Goal: Information Seeking & Learning: Check status

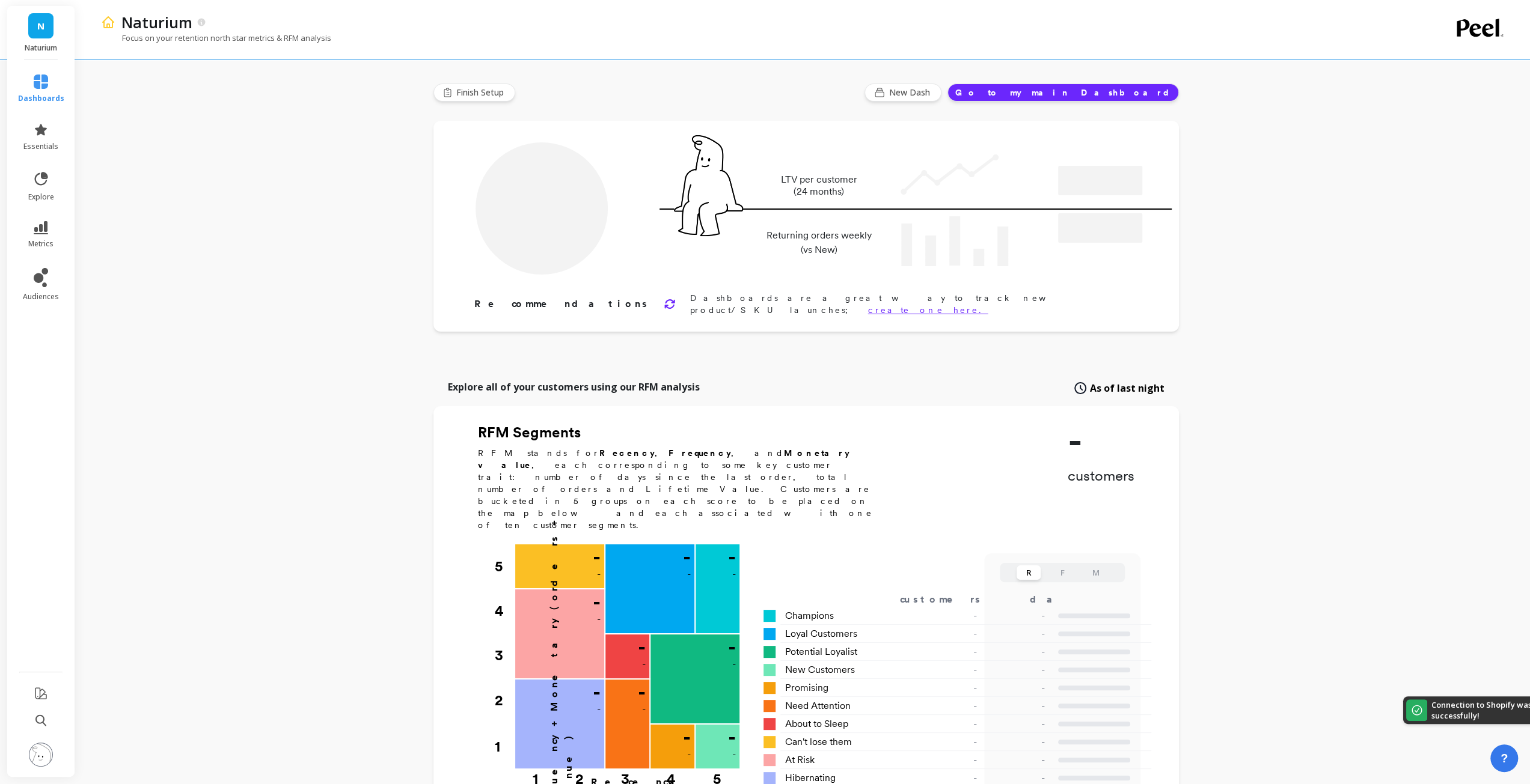
type input "Champions"
type input "53106"
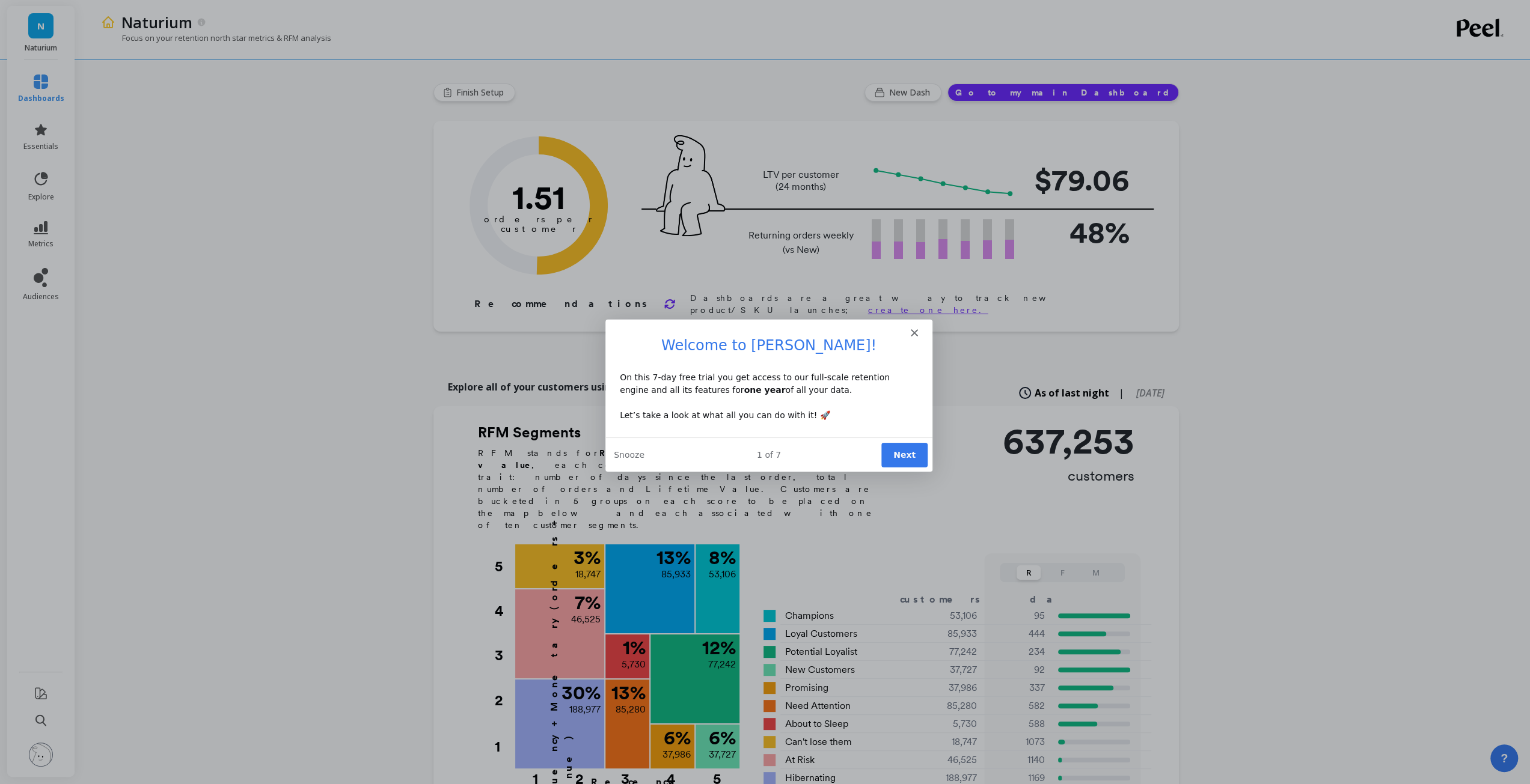
click at [913, 333] on icon "Close" at bounding box center [913, 331] width 7 height 7
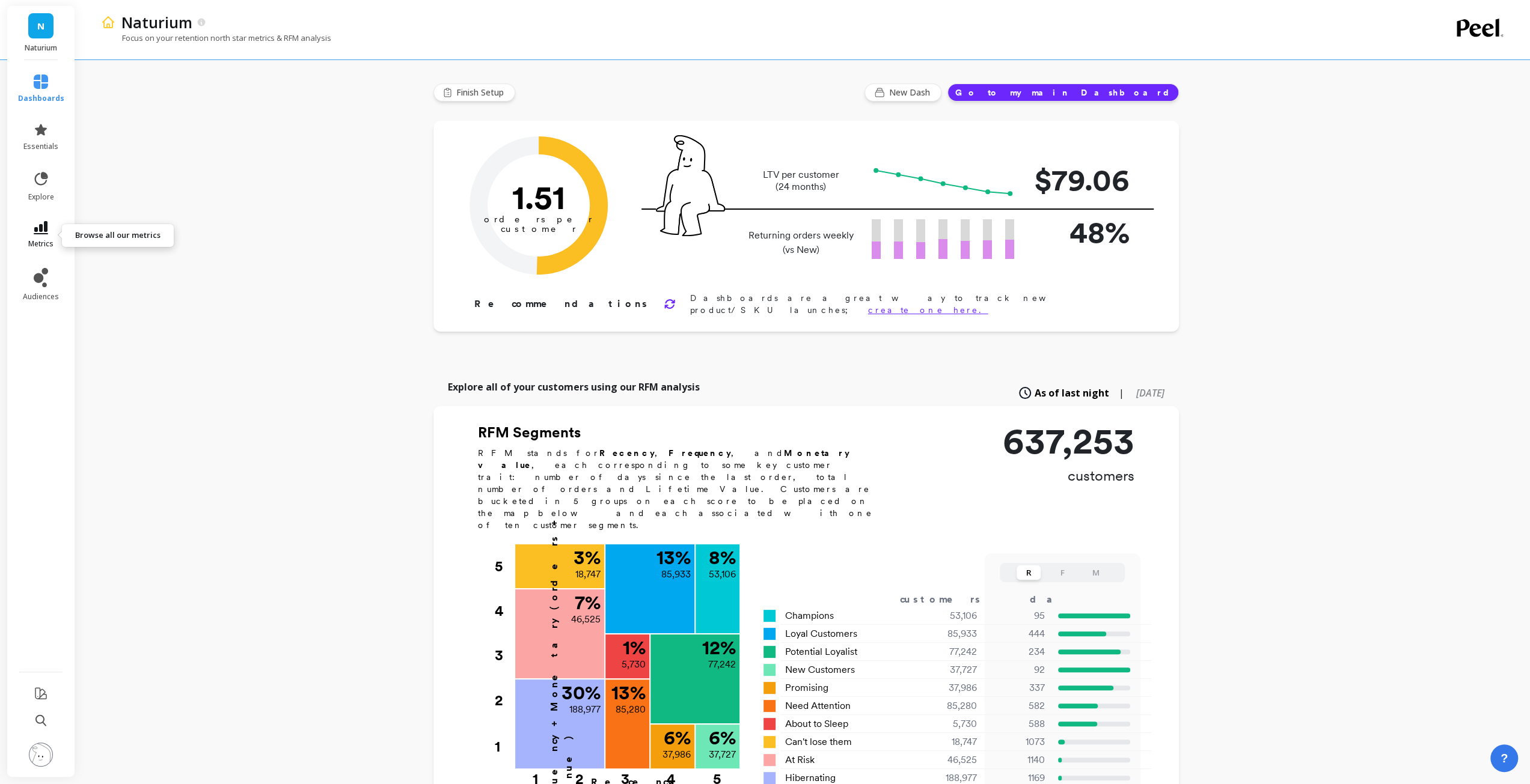
click at [45, 234] on icon at bounding box center [40, 227] width 14 height 13
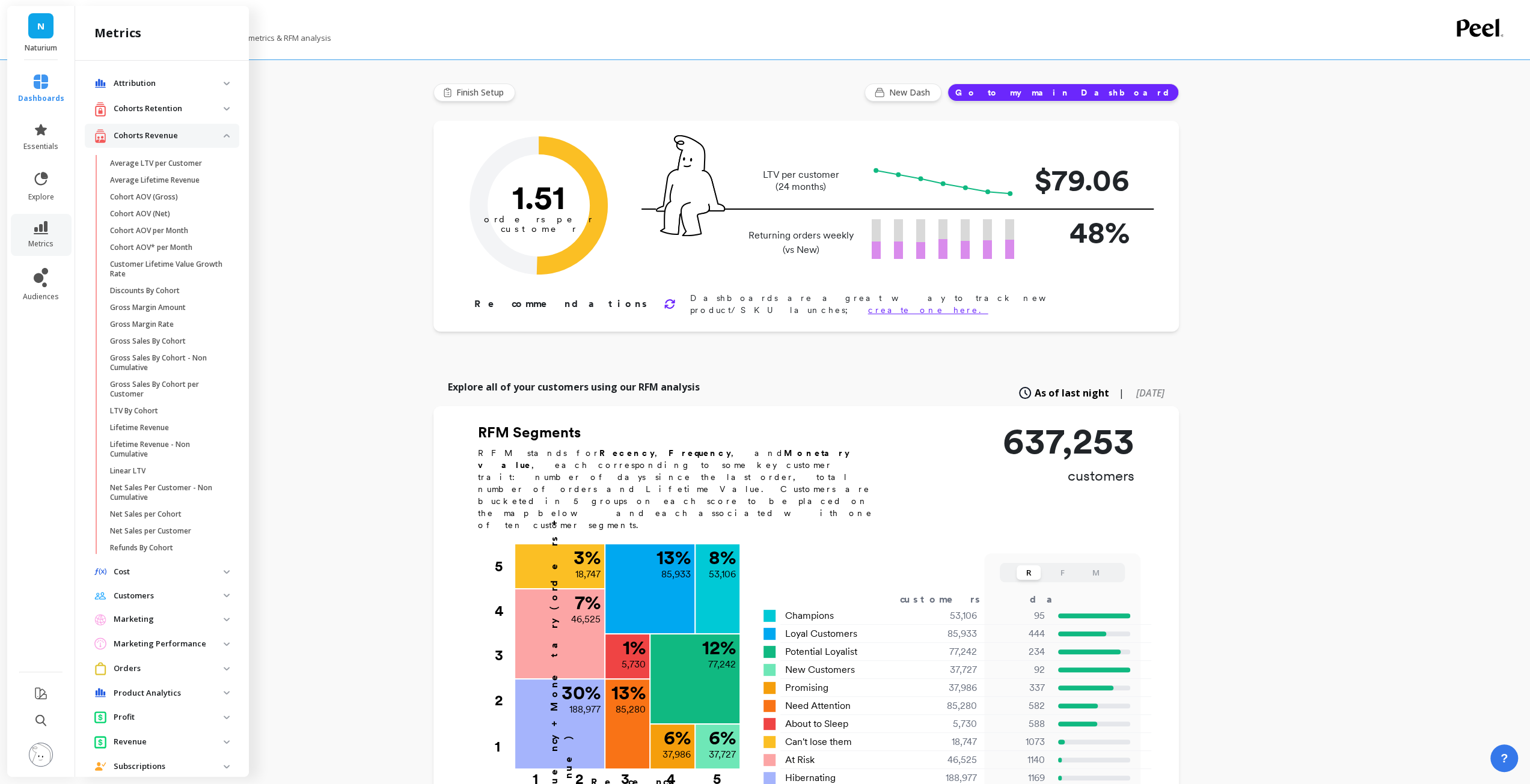
click at [150, 82] on p "Attribution" at bounding box center [168, 83] width 110 height 12
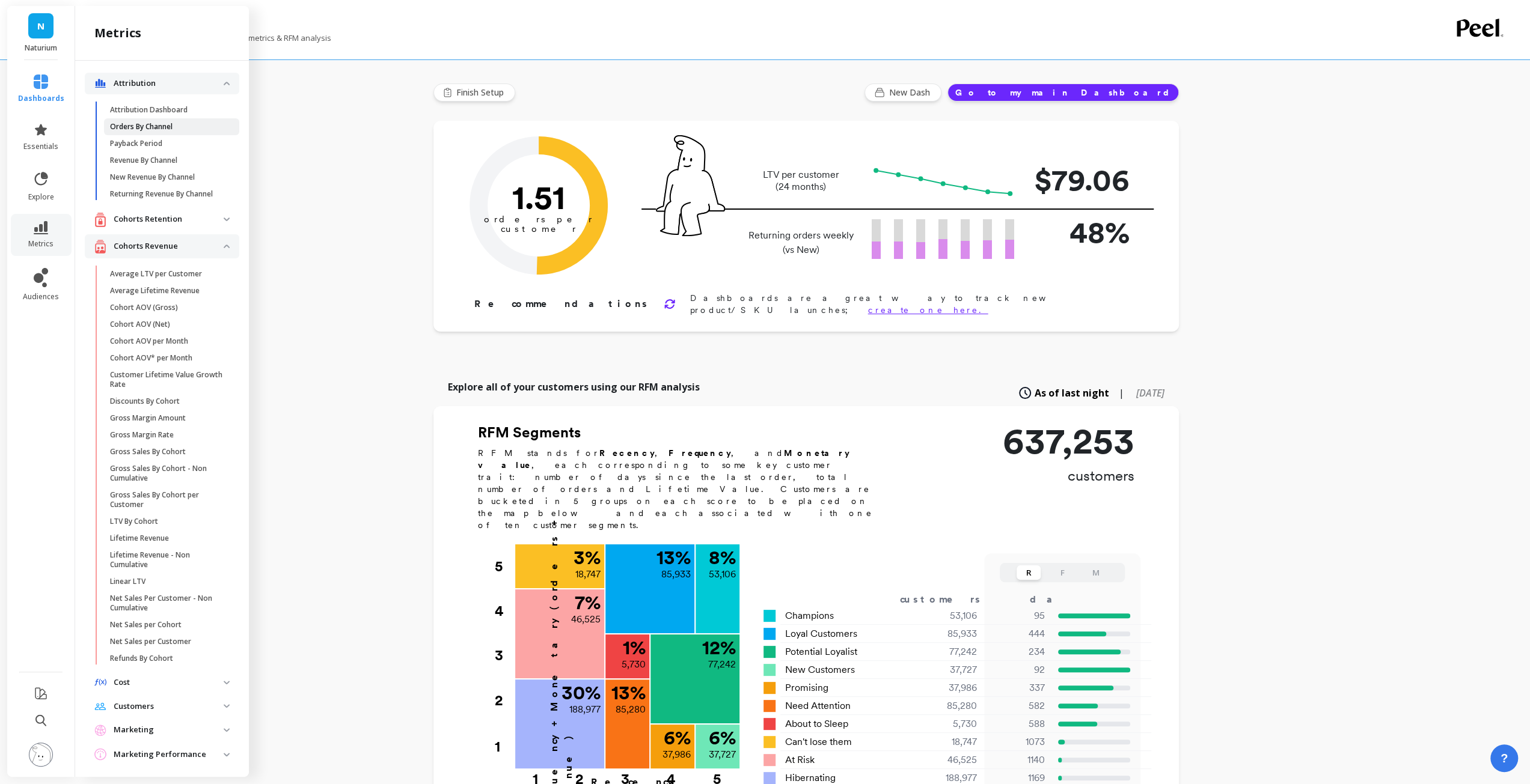
click at [142, 125] on p "Orders By Channel" at bounding box center [140, 126] width 62 height 10
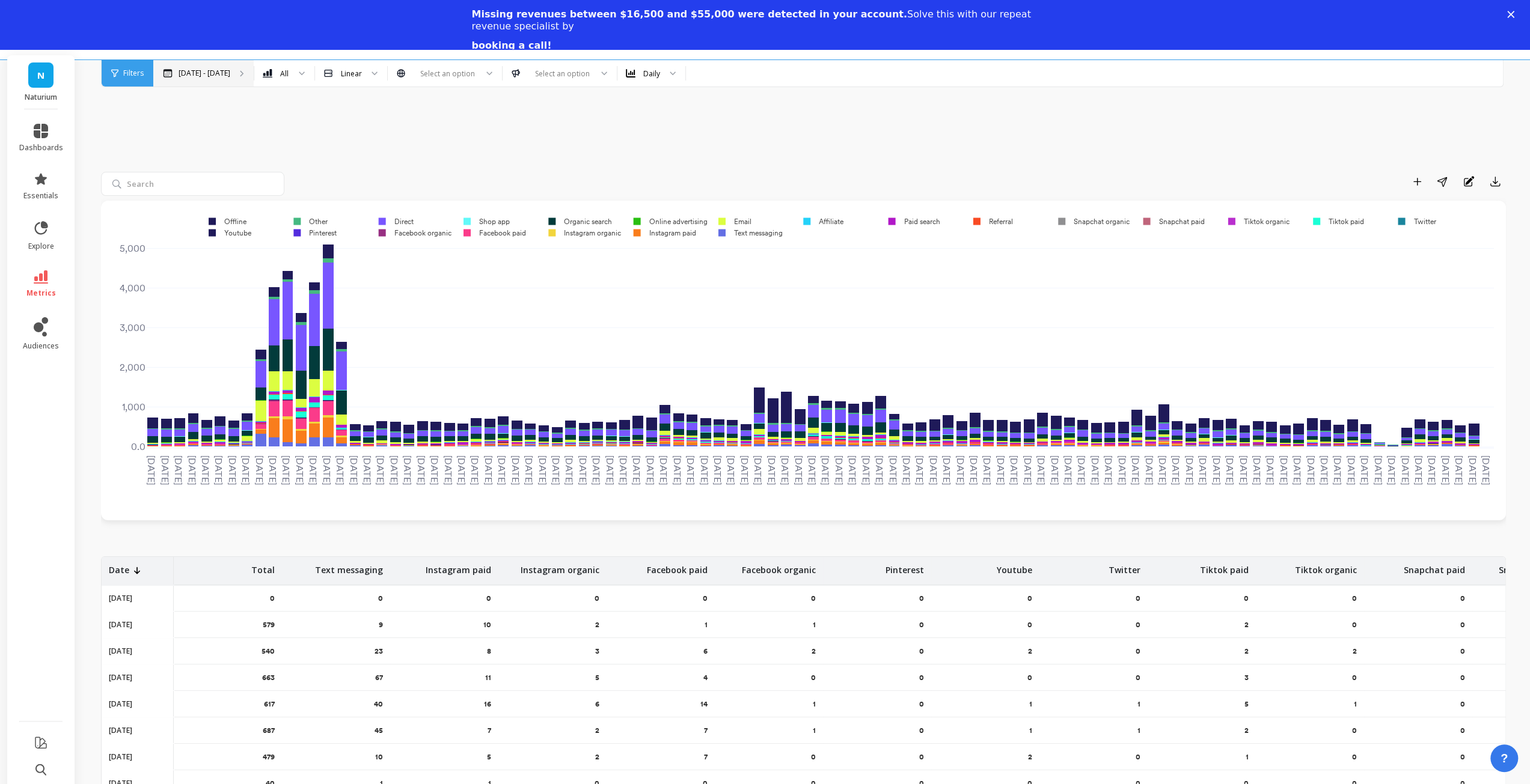
click at [241, 73] on icon at bounding box center [241, 74] width 3 height 5
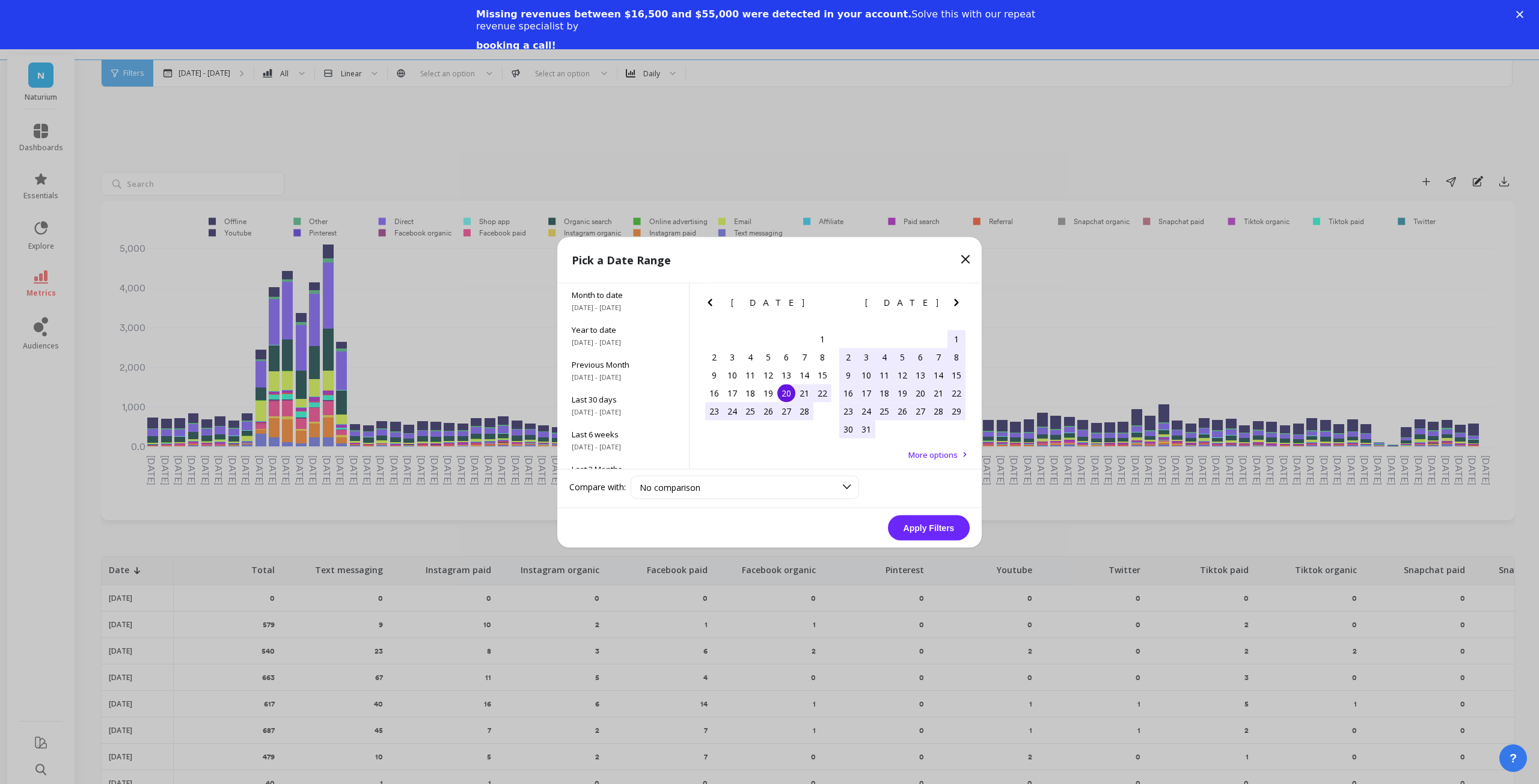
click at [956, 306] on icon "Next Month" at bounding box center [956, 302] width 14 height 14
click at [954, 304] on icon "Next Month" at bounding box center [956, 302] width 14 height 14
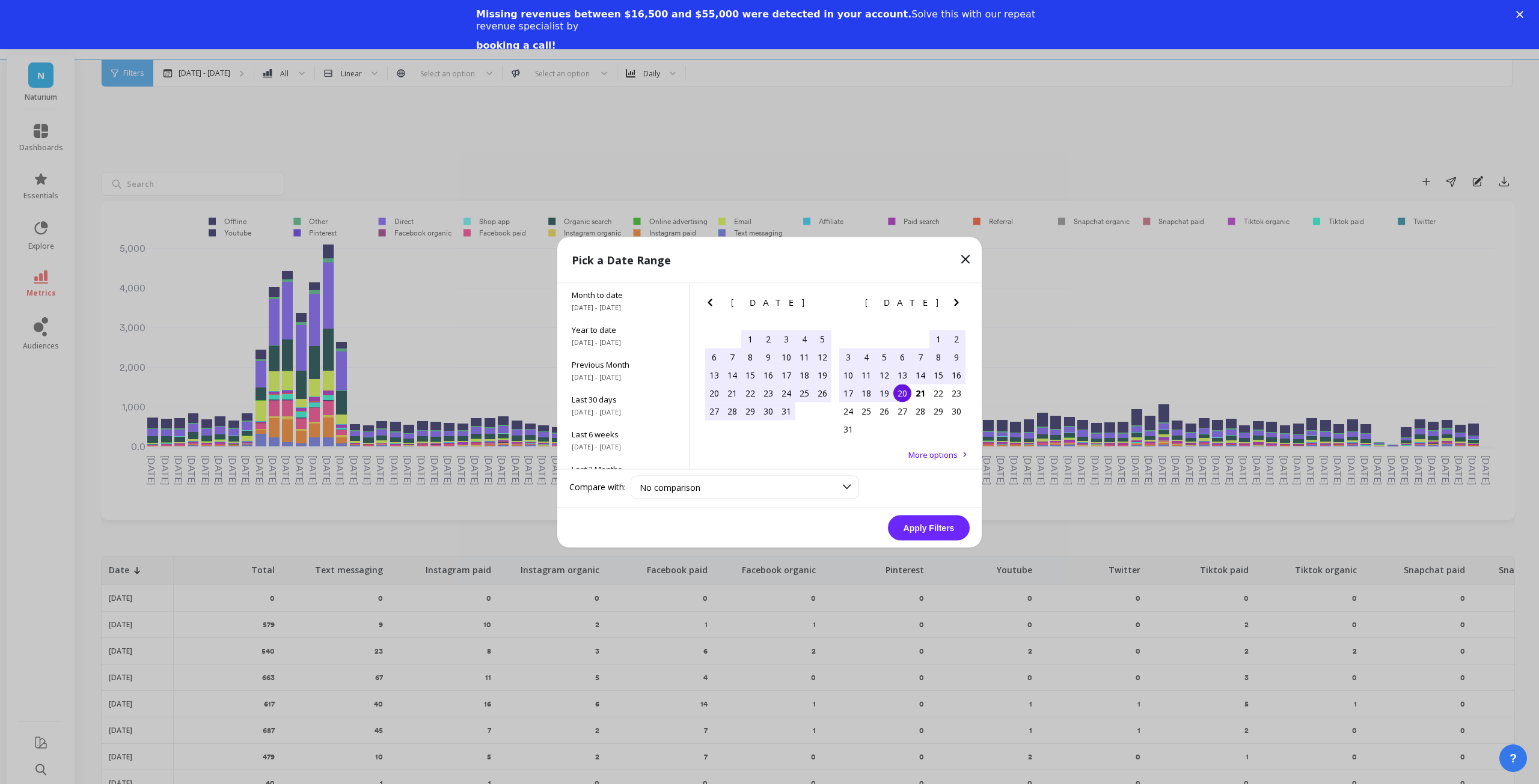
click at [937, 339] on div "1" at bounding box center [938, 339] width 18 height 18
click at [905, 391] on div "20" at bounding box center [902, 393] width 18 height 18
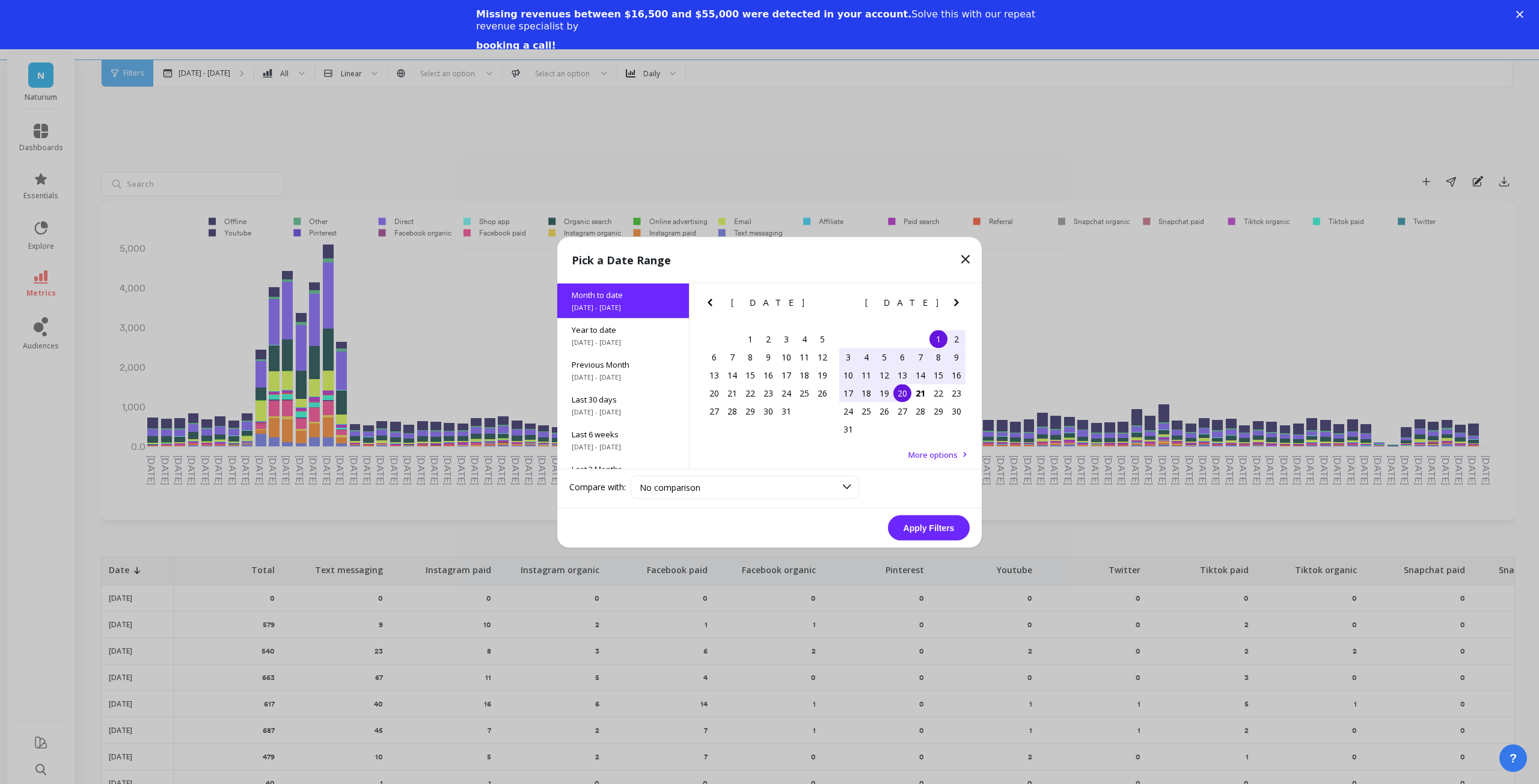
click at [934, 520] on button "Apply Filters" at bounding box center [928, 527] width 82 height 25
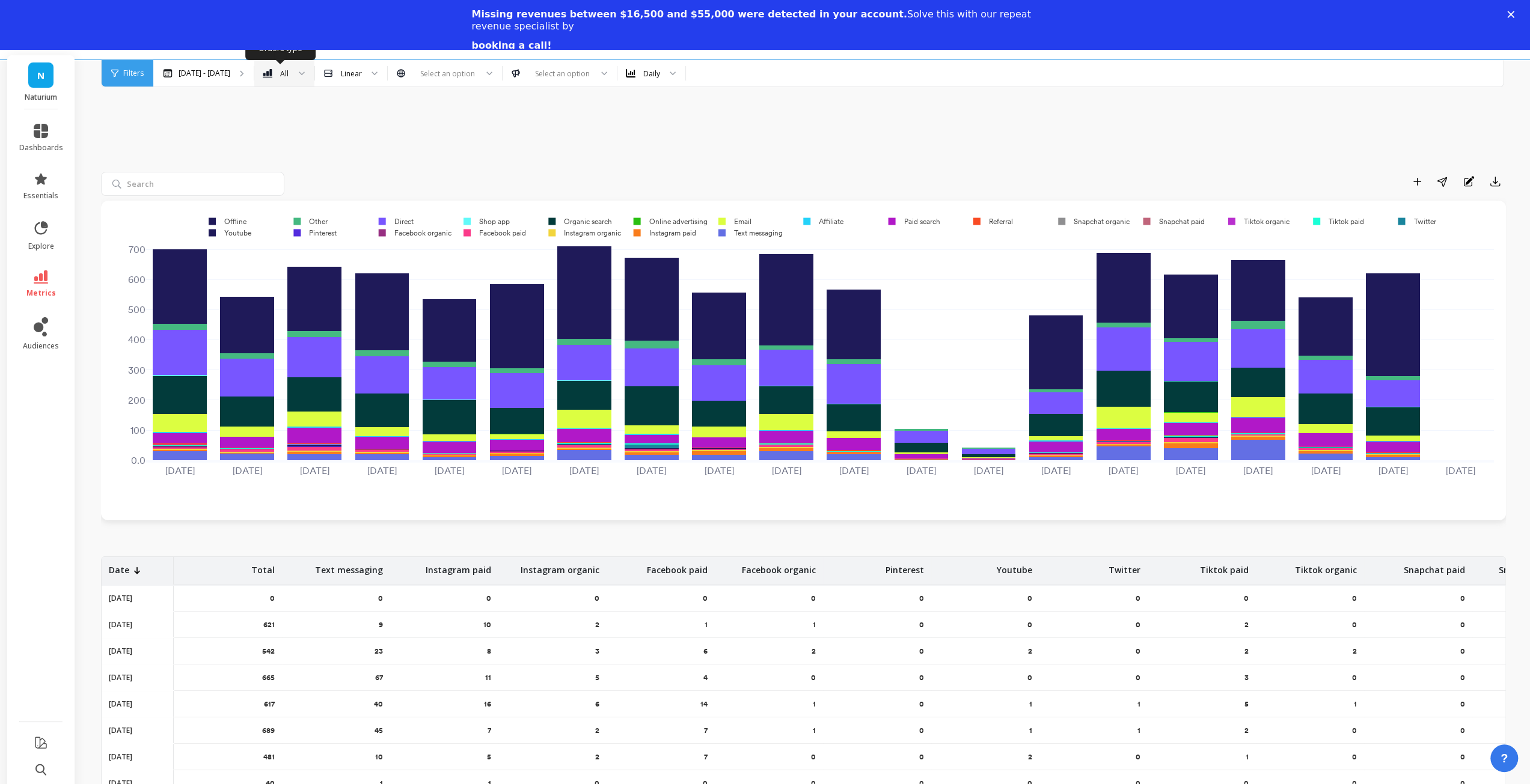
click at [290, 74] on div at bounding box center [297, 74] width 14 height 26
click at [383, 111] on div "Orders by Channel The data you are viewing comes from: Shopify Facebook Ads Tik…" at bounding box center [805, 507] width 1448 height 916
click at [669, 72] on icon at bounding box center [672, 74] width 6 height 4
click at [645, 153] on div "Monthly" at bounding box center [652, 152] width 53 height 11
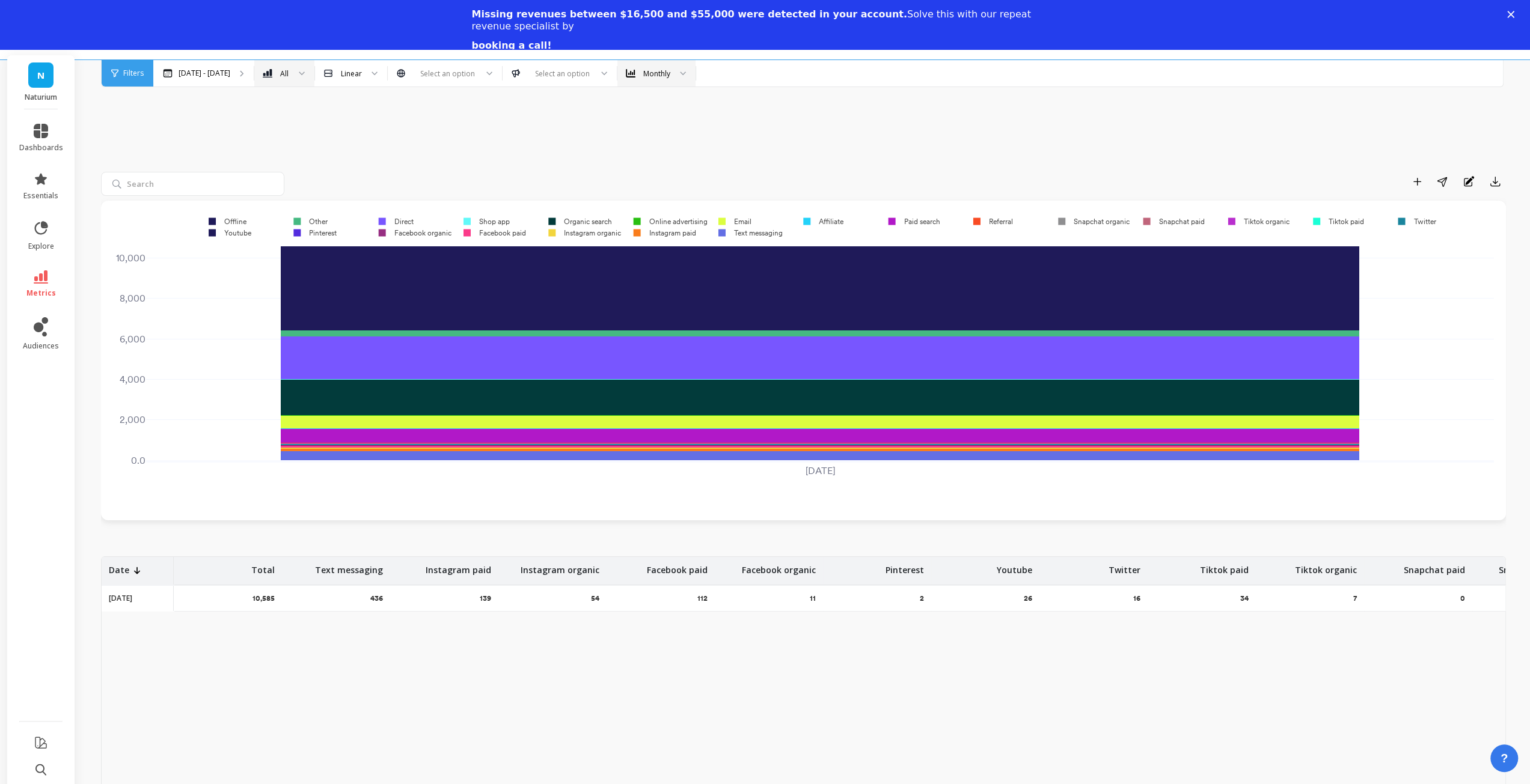
click at [1514, 14] on icon "Close" at bounding box center [1511, 14] width 7 height 7
